Goal: Check status: Check status

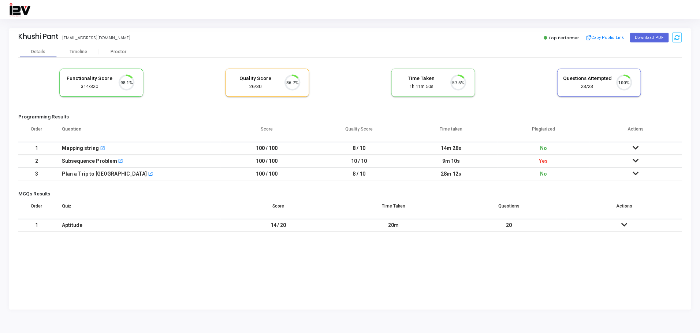
scroll to position [15, 19]
click at [126, 60] on div "Functionality Score 314/320 98.1% Quality Score 26/30 86.7% Time Taken calculat…" at bounding box center [351, 146] width 667 height 179
click at [122, 53] on div "Proctor" at bounding box center [119, 51] width 40 height 5
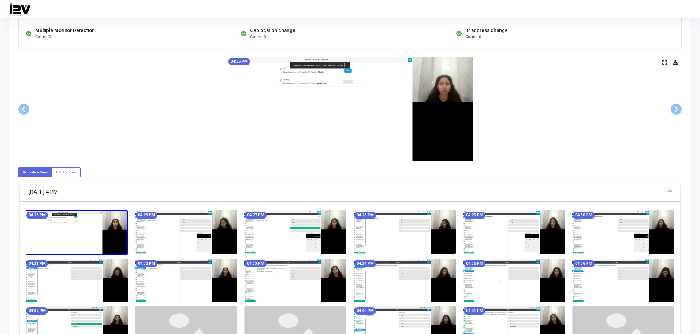
scroll to position [293, 0]
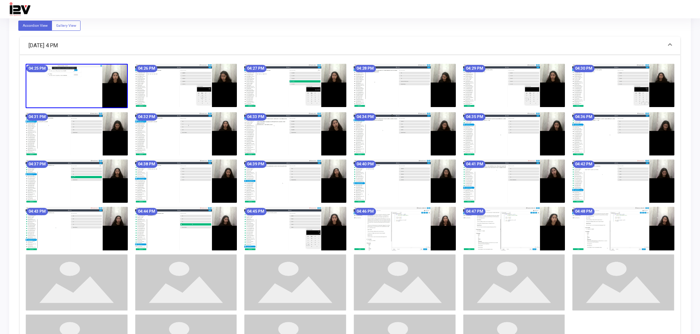
click at [336, 80] on img at bounding box center [295, 85] width 102 height 43
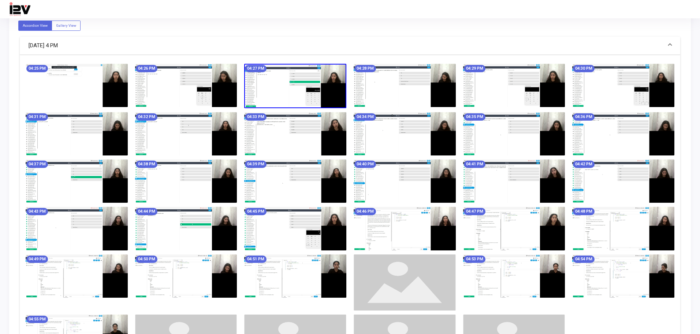
click at [443, 88] on img at bounding box center [405, 85] width 102 height 43
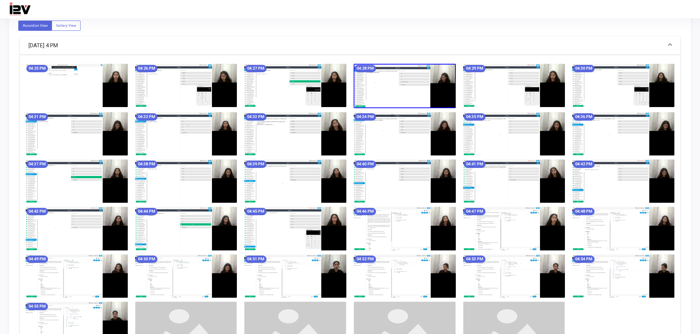
click at [443, 88] on img at bounding box center [405, 86] width 102 height 44
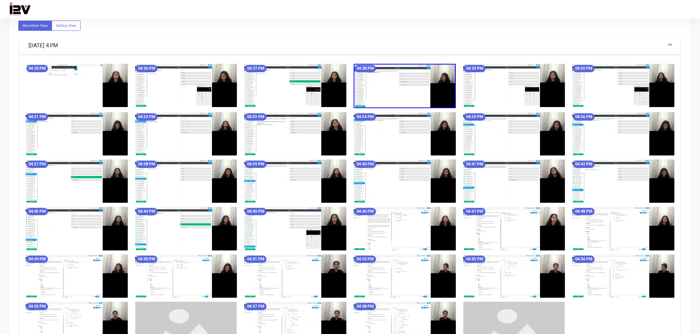
click at [443, 88] on img at bounding box center [405, 86] width 102 height 44
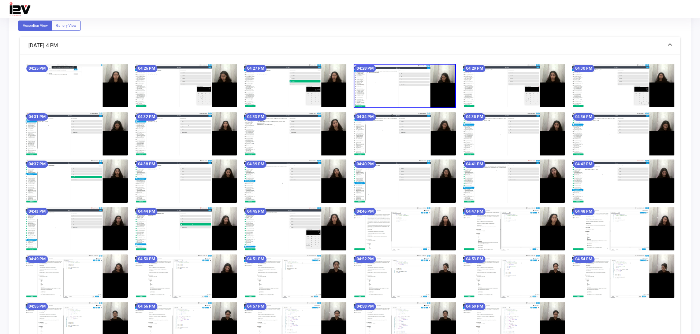
scroll to position [110, 0]
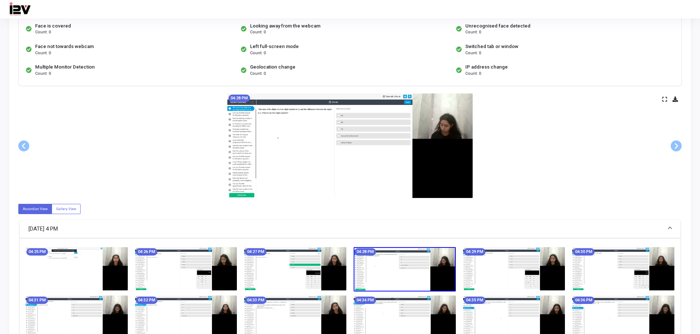
click at [465, 137] on img at bounding box center [350, 145] width 245 height 104
click at [454, 129] on img at bounding box center [350, 145] width 245 height 104
click at [360, 134] on img at bounding box center [350, 145] width 245 height 104
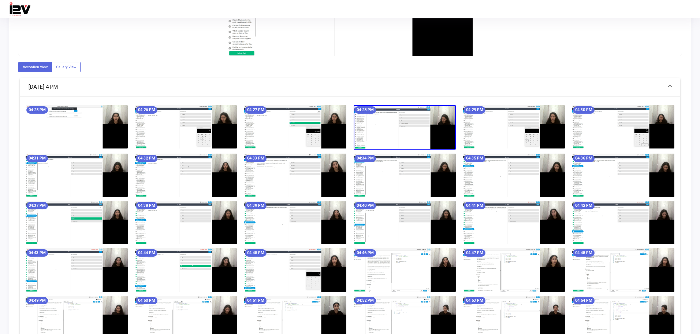
scroll to position [256, 0]
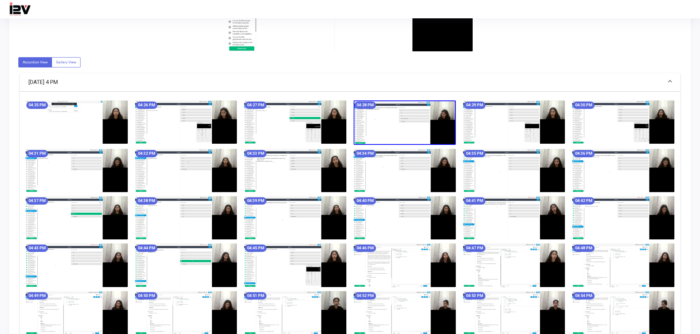
click at [160, 178] on img at bounding box center [186, 170] width 102 height 43
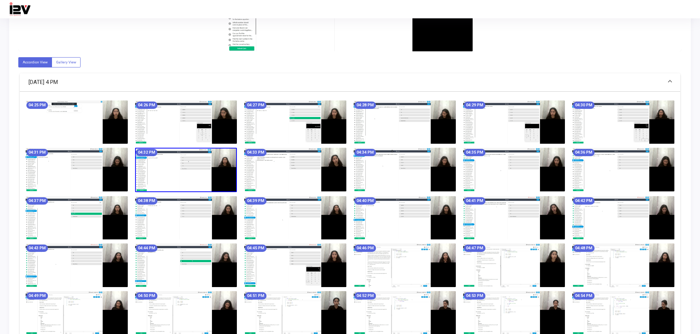
click at [169, 232] on img at bounding box center [186, 217] width 102 height 43
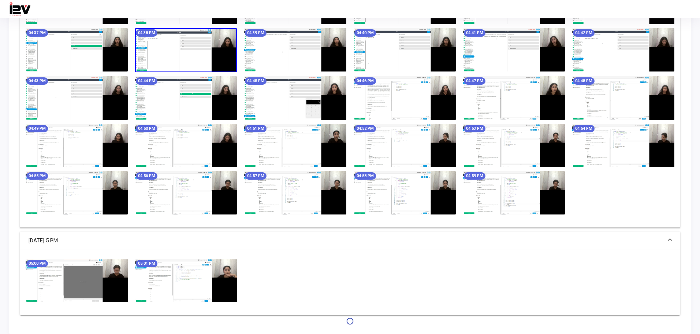
click at [302, 184] on img at bounding box center [295, 192] width 102 height 43
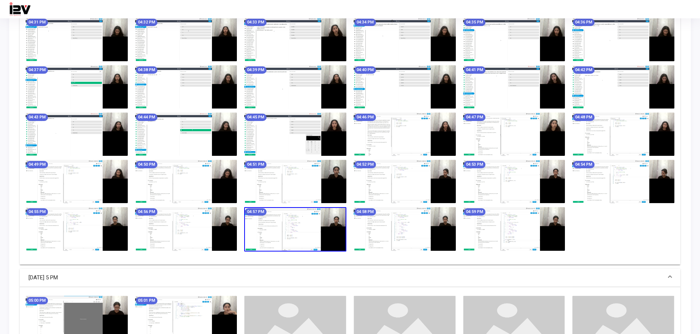
scroll to position [387, 0]
click at [425, 173] on img at bounding box center [405, 180] width 102 height 43
